Goal: Navigation & Orientation: Find specific page/section

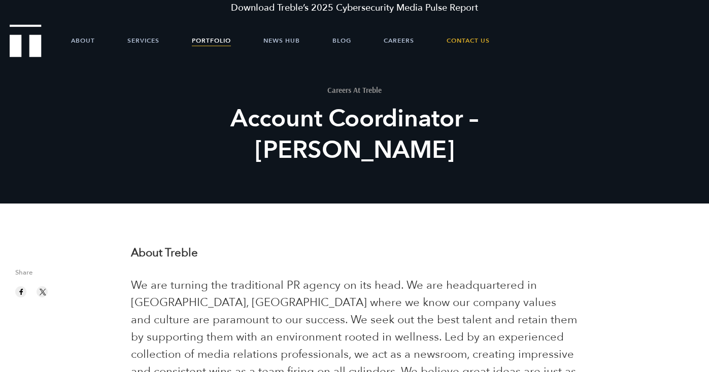
click at [220, 44] on link "Portfolio" at bounding box center [211, 40] width 39 height 30
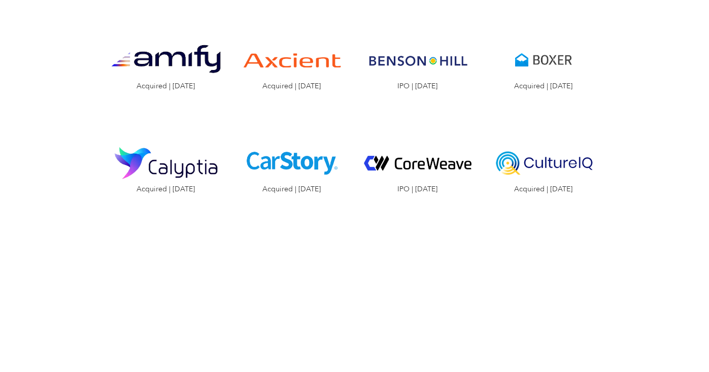
scroll to position [1251, 0]
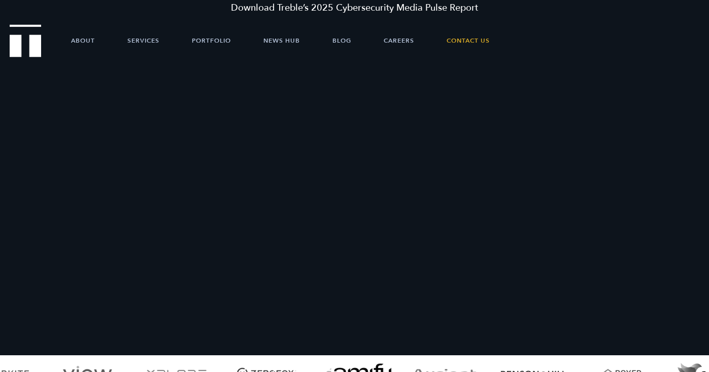
scroll to position [781, 0]
